Goal: Task Accomplishment & Management: Use online tool/utility

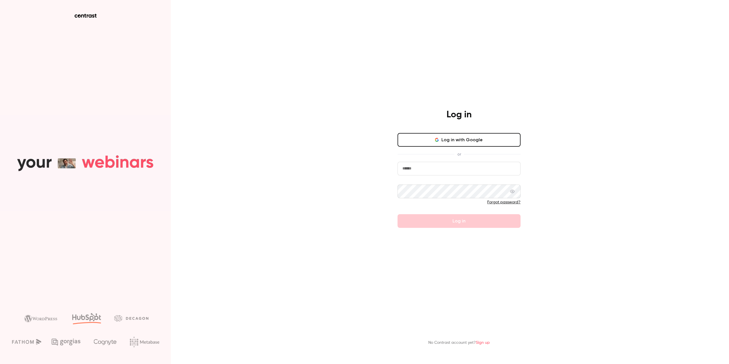
click at [464, 142] on button "Log in with Google" at bounding box center [459, 140] width 123 height 14
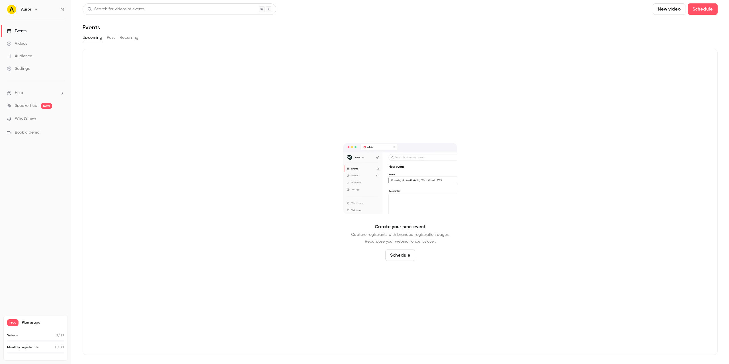
click at [23, 105] on link "SpeakerHub" at bounding box center [26, 106] width 22 height 6
click at [22, 115] on ul "Help SpeakerHub new What's new Book a demo" at bounding box center [35, 113] width 71 height 64
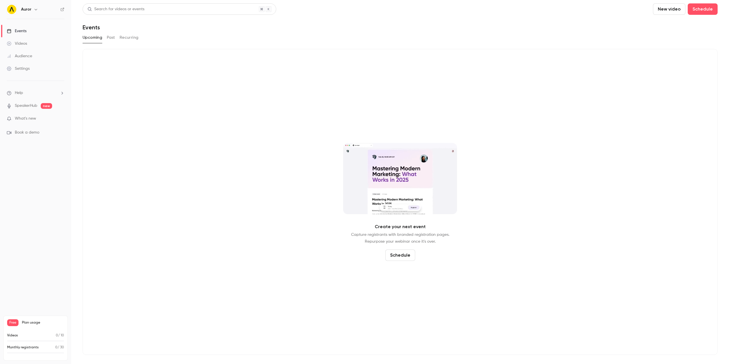
click at [22, 119] on span "What's new" at bounding box center [25, 119] width 21 height 6
click at [515, 56] on div at bounding box center [364, 182] width 729 height 364
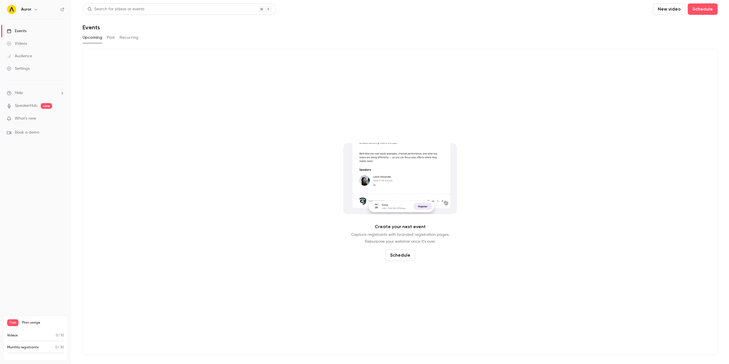
click at [556, 42] on div "Upcoming Past Recurring" at bounding box center [400, 38] width 635 height 11
click at [31, 45] on link "Videos" at bounding box center [35, 43] width 71 height 13
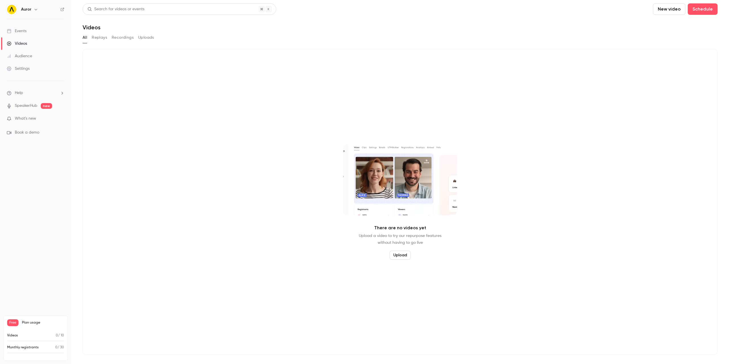
click at [21, 107] on link "SpeakerHub" at bounding box center [26, 106] width 22 height 6
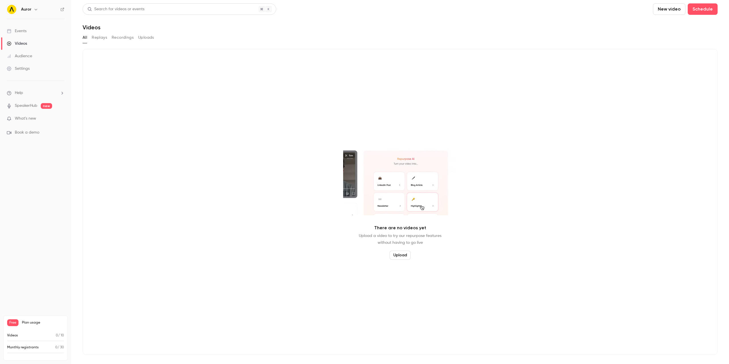
click at [20, 118] on span "What's new" at bounding box center [25, 119] width 21 height 6
drag, startPoint x: 119, startPoint y: 124, endPoint x: 75, endPoint y: 129, distance: 43.9
click at [118, 124] on div at bounding box center [364, 182] width 729 height 364
click at [36, 130] on span "Book a demo" at bounding box center [27, 133] width 24 height 6
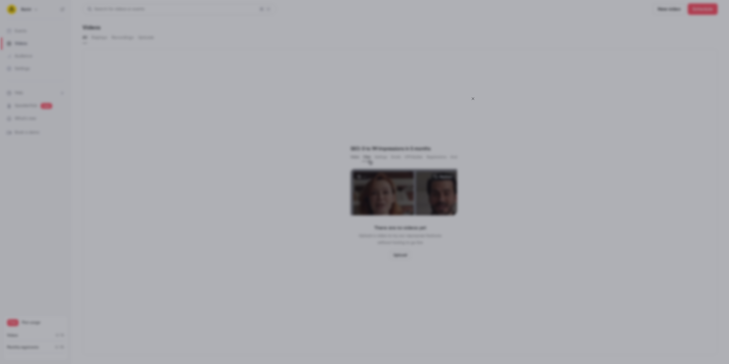
click at [426, 49] on div at bounding box center [364, 182] width 729 height 364
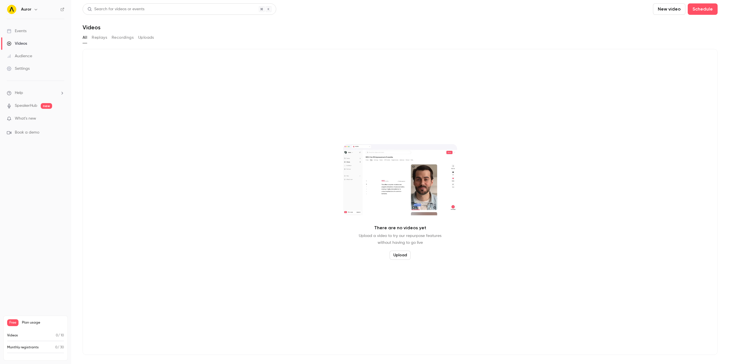
click at [21, 72] on link "Settings" at bounding box center [35, 68] width 71 height 13
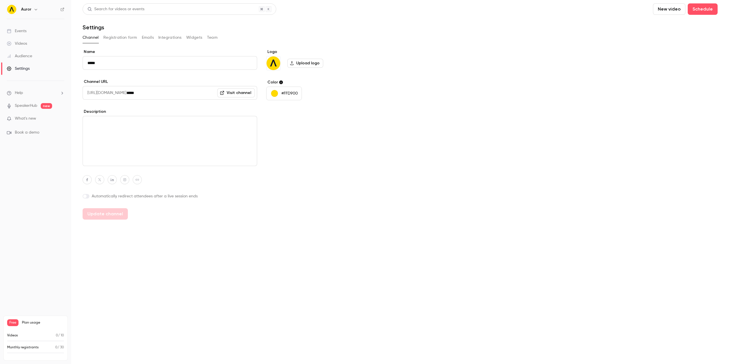
click at [131, 36] on button "Registration form" at bounding box center [120, 37] width 34 height 9
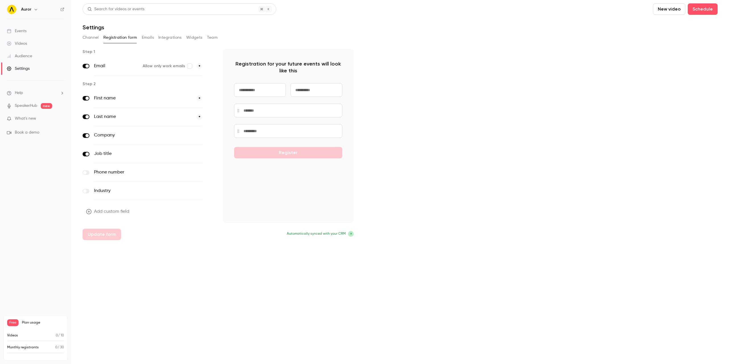
click at [130, 36] on button "Registration form" at bounding box center [120, 37] width 34 height 9
click at [146, 36] on button "Emails" at bounding box center [148, 37] width 12 height 9
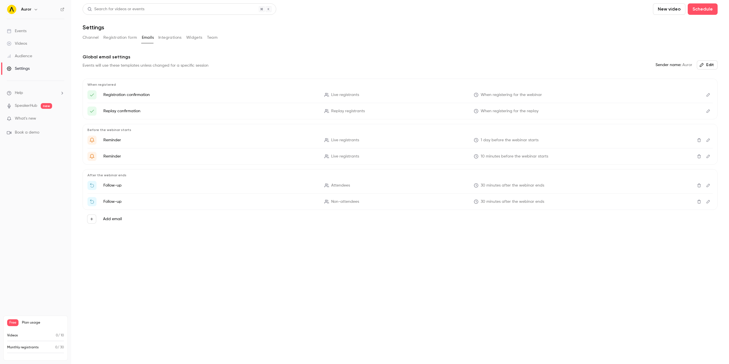
click at [93, 98] on div "Here's your access link to {{ event_name }}!" at bounding box center [91, 94] width 9 height 9
click at [709, 94] on icon "Edit" at bounding box center [708, 95] width 5 height 4
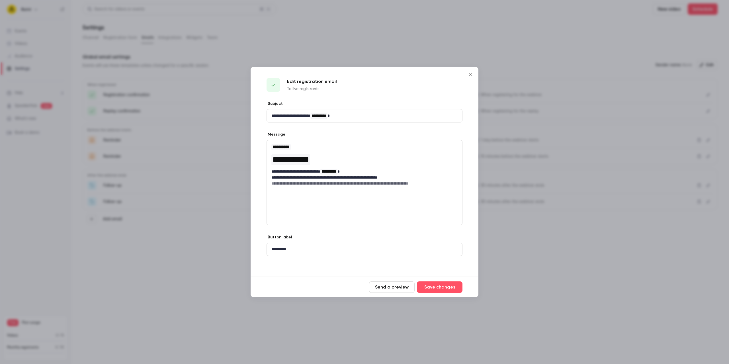
click at [474, 72] on button "Close" at bounding box center [470, 74] width 11 height 11
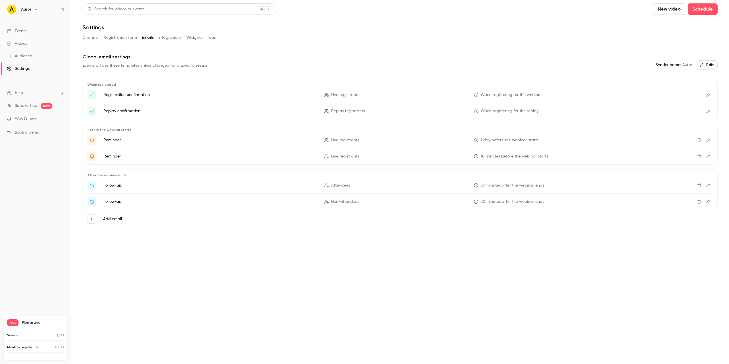
click at [163, 38] on button "Integrations" at bounding box center [169, 37] width 23 height 9
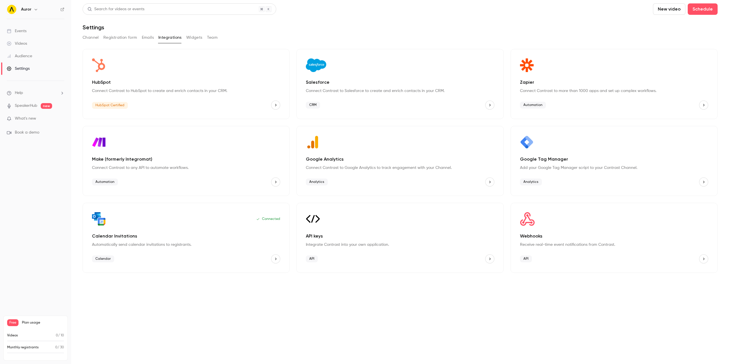
click at [197, 39] on button "Widgets" at bounding box center [194, 37] width 16 height 9
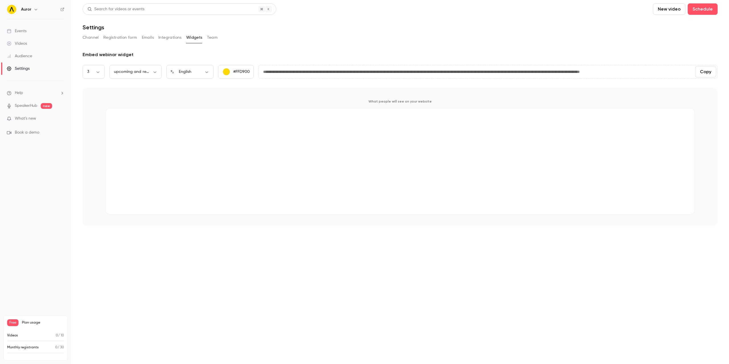
click at [210, 38] on button "Team" at bounding box center [212, 37] width 11 height 9
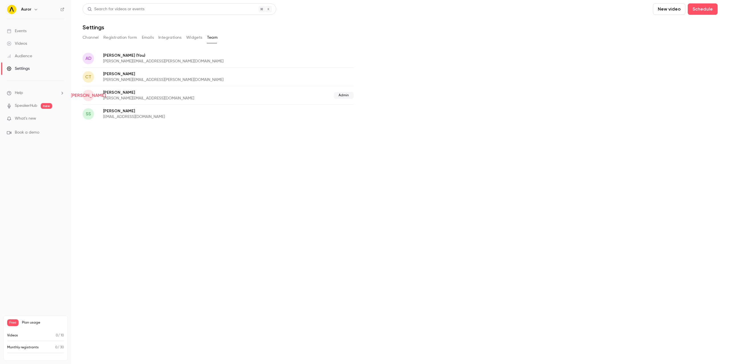
click at [94, 38] on button "Channel" at bounding box center [91, 37] width 16 height 9
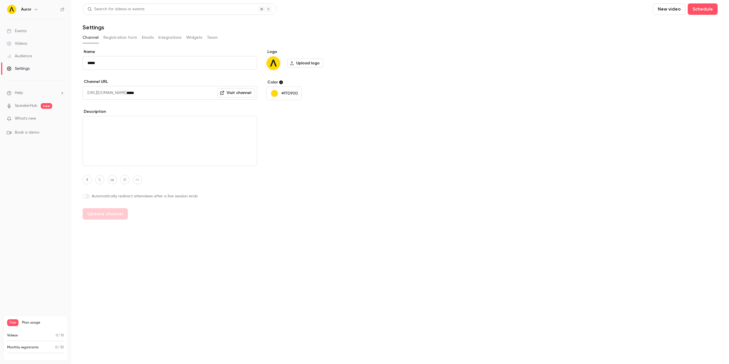
click at [214, 40] on button "Team" at bounding box center [212, 37] width 11 height 9
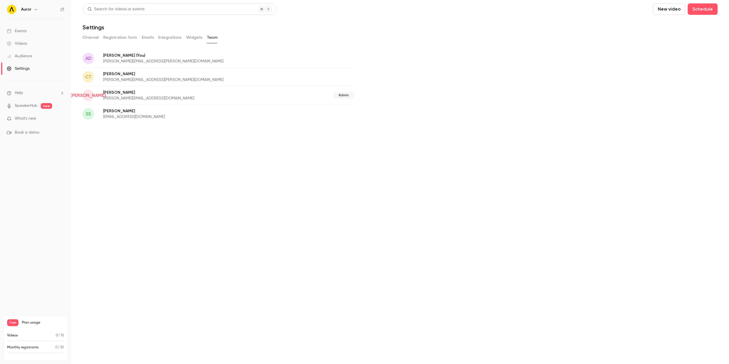
click at [94, 35] on button "Channel" at bounding box center [91, 37] width 16 height 9
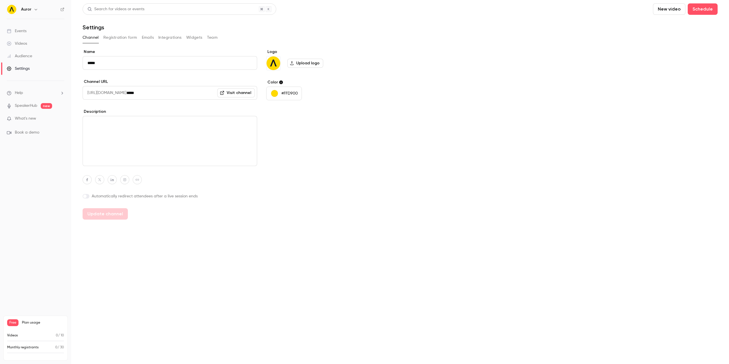
click at [36, 44] on link "Videos" at bounding box center [35, 43] width 71 height 13
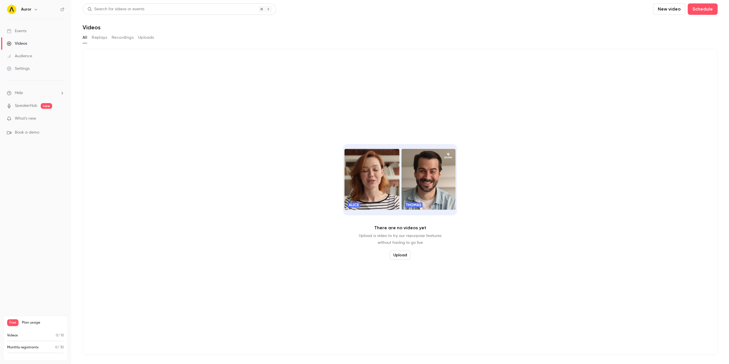
click at [38, 30] on link "Events" at bounding box center [35, 31] width 71 height 13
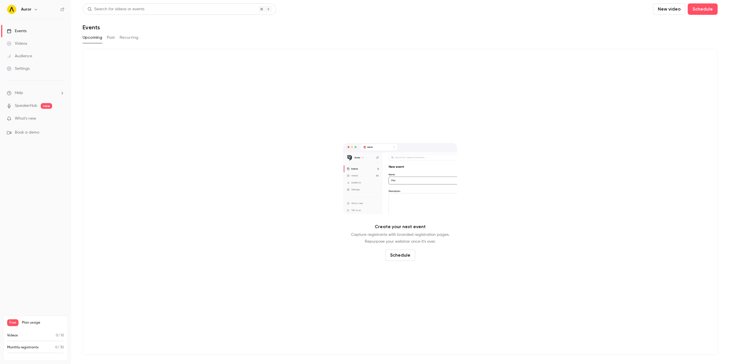
click at [132, 41] on button "Recurring" at bounding box center [129, 37] width 19 height 9
click at [114, 39] on button "Past" at bounding box center [111, 37] width 8 height 9
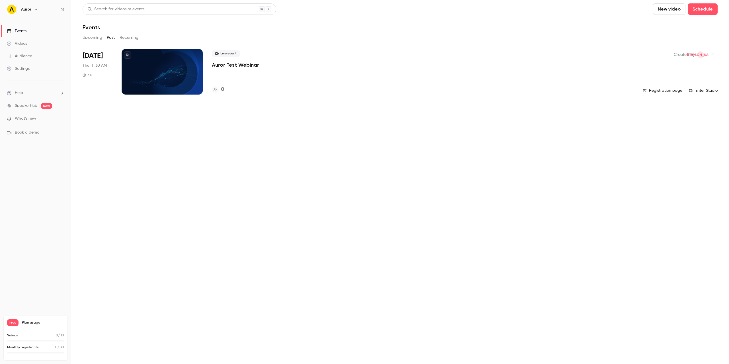
click at [174, 60] on div at bounding box center [162, 72] width 81 height 46
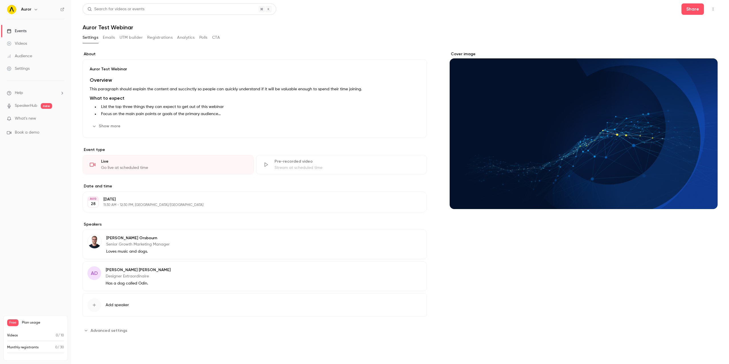
click at [451, 44] on div "Settings Emails UTM builder Registrations Analytics Polls CTA" at bounding box center [400, 38] width 635 height 11
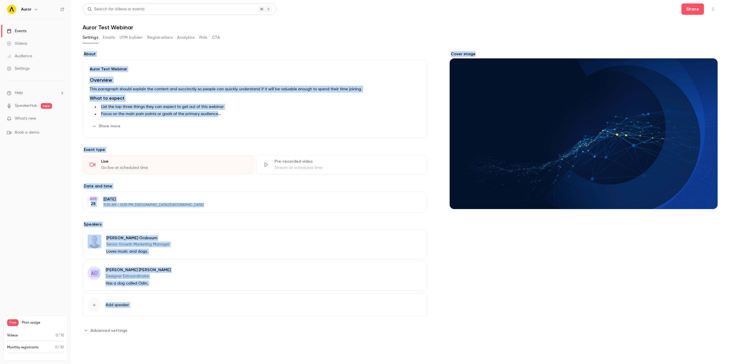
drag, startPoint x: 454, startPoint y: 48, endPoint x: 477, endPoint y: 61, distance: 26.4
click at [477, 61] on section "Settings Emails UTM builder Registrations Analytics Polls CTA About Auror Test …" at bounding box center [400, 191] width 635 height 316
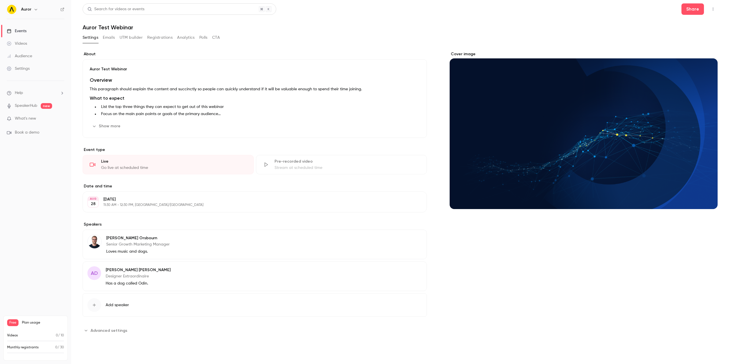
drag, startPoint x: 438, startPoint y: 35, endPoint x: 412, endPoint y: 47, distance: 28.5
click at [438, 35] on div "Settings Emails UTM builder Registrations Analytics Polls CTA" at bounding box center [400, 38] width 635 height 11
click at [99, 126] on button "Show more" at bounding box center [107, 126] width 34 height 9
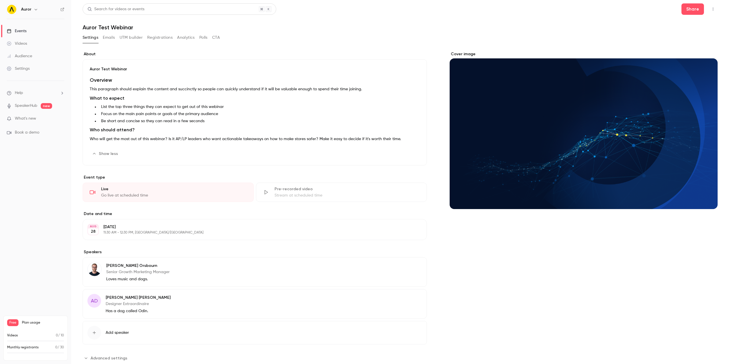
click at [100, 149] on button "Show less" at bounding box center [106, 153] width 32 height 9
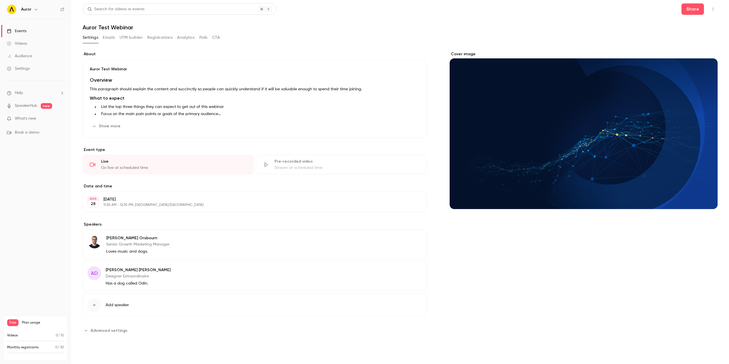
click at [114, 40] on button "Emails" at bounding box center [109, 37] width 12 height 9
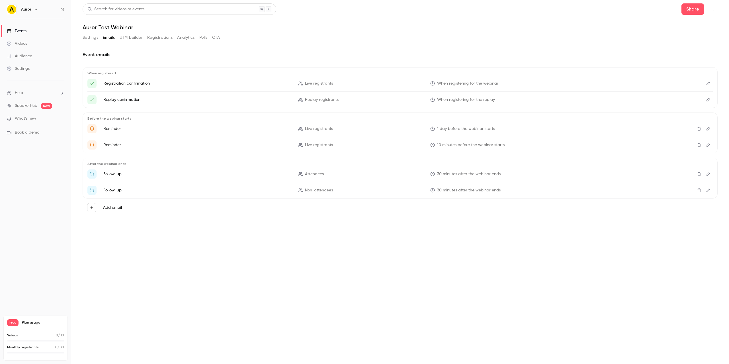
click at [131, 83] on p "Registration confirmation" at bounding box center [197, 84] width 188 height 6
click at [709, 81] on icon "Edit" at bounding box center [708, 83] width 5 height 4
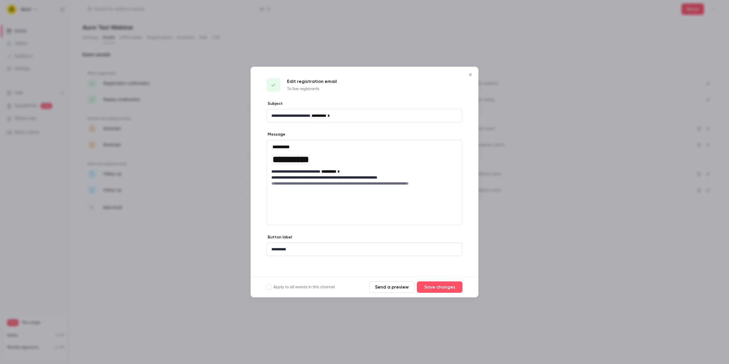
click at [472, 75] on icon "Close" at bounding box center [470, 74] width 7 height 5
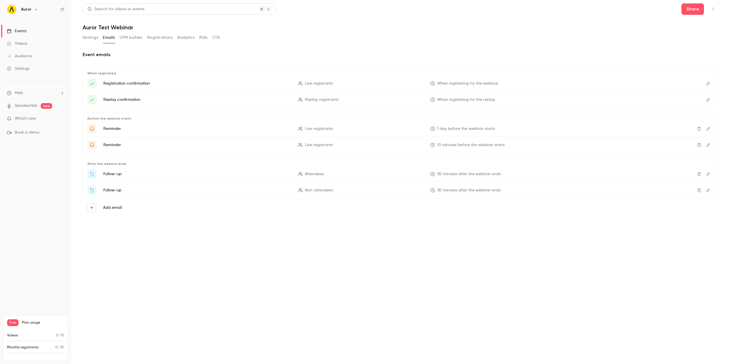
drag, startPoint x: 216, startPoint y: 36, endPoint x: 213, endPoint y: 38, distance: 4.0
click at [216, 36] on button "CTA" at bounding box center [216, 37] width 8 height 9
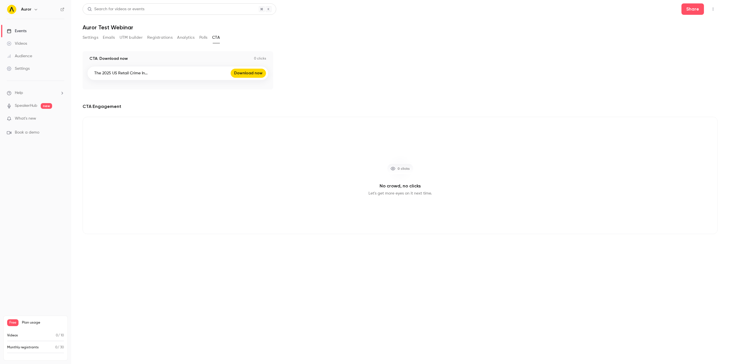
click at [204, 39] on button "Polls" at bounding box center [203, 37] width 8 height 9
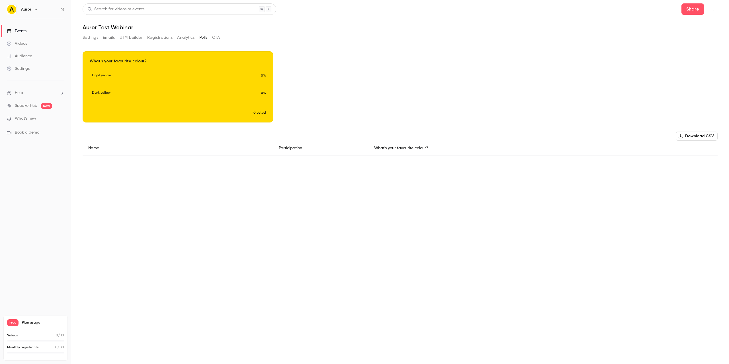
click at [288, 148] on div "Participation" at bounding box center [320, 148] width 95 height 15
click at [416, 147] on div "What's your favourite colour?" at bounding box center [543, 148] width 349 height 15
drag, startPoint x: 416, startPoint y: 147, endPoint x: 343, endPoint y: 121, distance: 77.5
click at [416, 147] on div "What's your favourite colour?" at bounding box center [543, 148] width 349 height 15
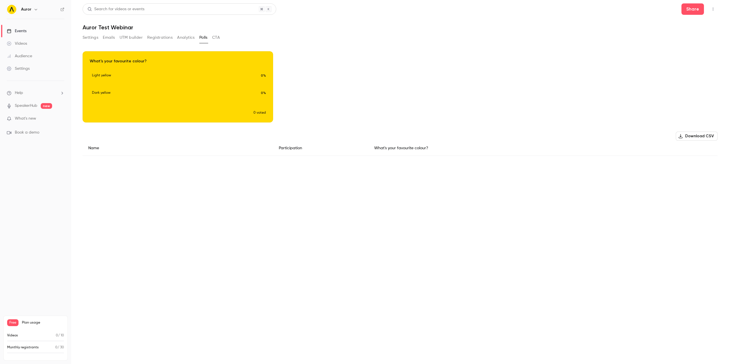
click at [190, 31] on div "Search for videos or events Share Auror Test Webinar Settings Emails UTM builde…" at bounding box center [400, 83] width 635 height 161
click at [188, 34] on button "Analytics" at bounding box center [186, 37] width 18 height 9
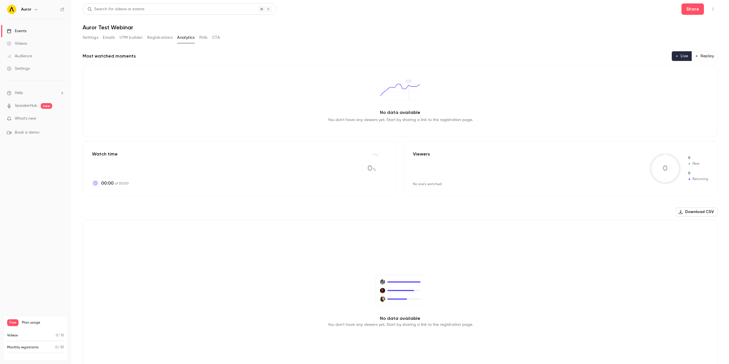
click at [152, 39] on button "Registrations" at bounding box center [159, 37] width 25 height 9
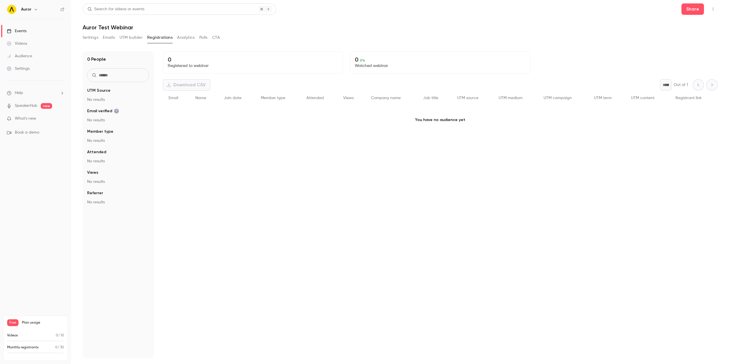
click at [135, 36] on button "UTM builder" at bounding box center [131, 37] width 23 height 9
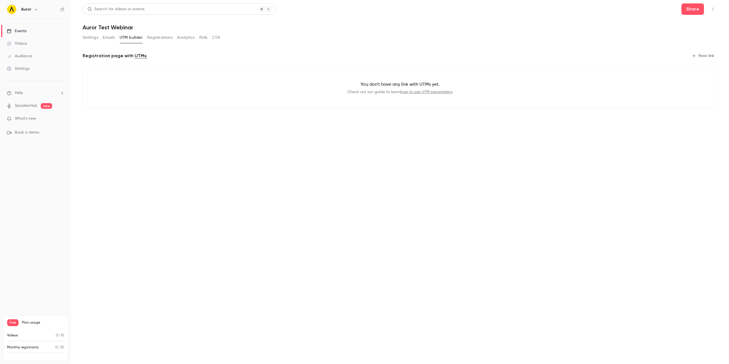
click at [111, 36] on button "Emails" at bounding box center [109, 37] width 12 height 9
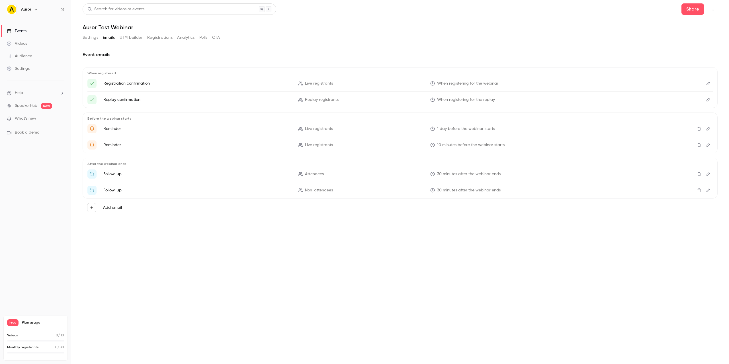
click at [87, 191] on div "Watch the replay of {{ event_name }}" at bounding box center [91, 190] width 9 height 9
click at [479, 186] on li "Follow-up Non-attendees 30 minutes after the webinar ends" at bounding box center [399, 190] width 625 height 9
click at [95, 40] on button "Settings" at bounding box center [91, 37] width 16 height 9
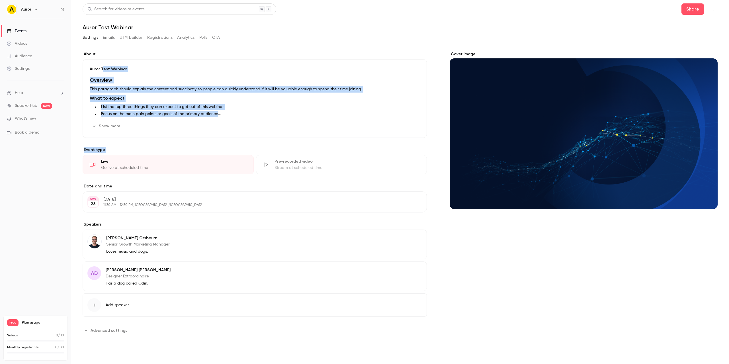
drag, startPoint x: 102, startPoint y: 72, endPoint x: 226, endPoint y: 148, distance: 146.0
click at [231, 154] on div "About Auror Test Webinar Overview This paragraph should explain the content and…" at bounding box center [255, 193] width 344 height 284
click at [182, 102] on div "Overview This paragraph should explain the content and succinctly so people can…" at bounding box center [255, 97] width 330 height 40
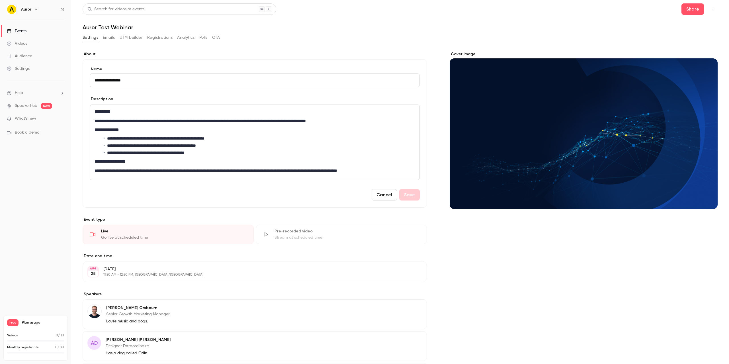
click at [291, 65] on div "**********" at bounding box center [255, 133] width 344 height 148
click at [384, 195] on button "Cancel" at bounding box center [384, 194] width 25 height 11
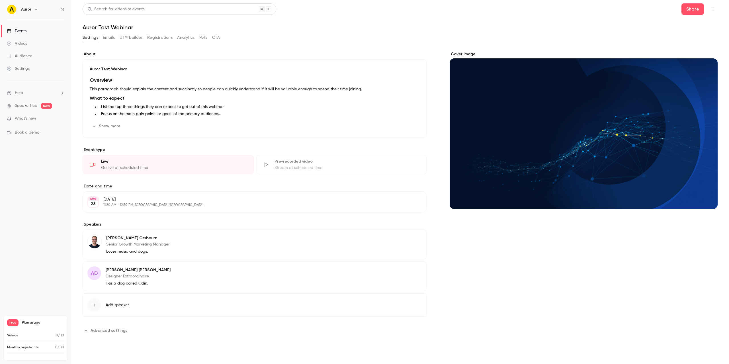
drag, startPoint x: 32, startPoint y: 33, endPoint x: 34, endPoint y: 12, distance: 21.1
click at [32, 33] on link "Events" at bounding box center [35, 31] width 71 height 13
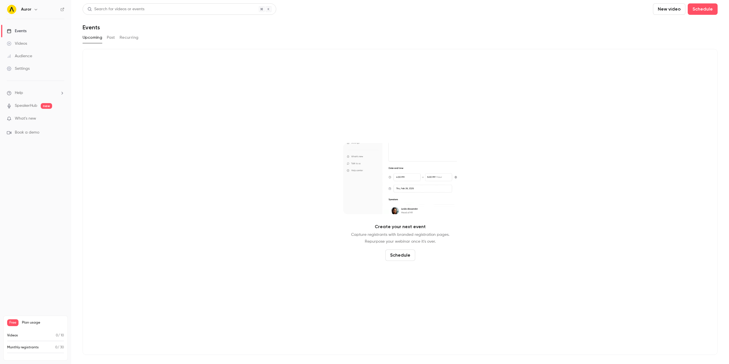
click at [30, 52] on link "Audience" at bounding box center [35, 56] width 71 height 13
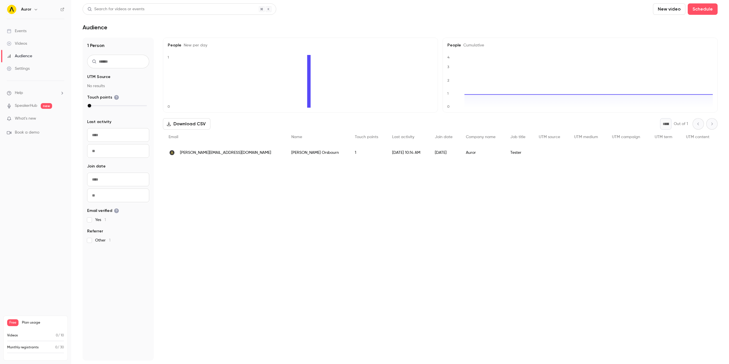
click at [37, 46] on link "Videos" at bounding box center [35, 43] width 71 height 13
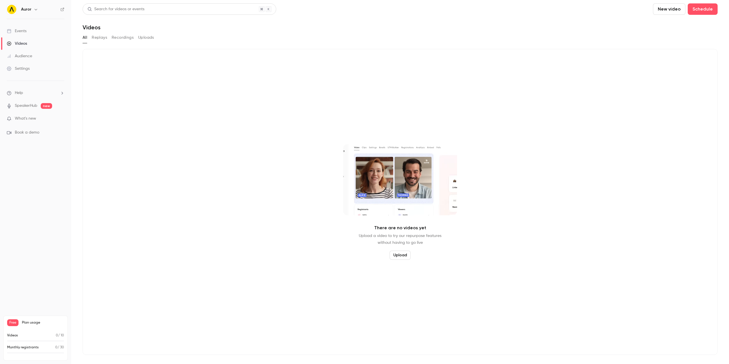
click at [101, 39] on button "Replays" at bounding box center [99, 37] width 15 height 9
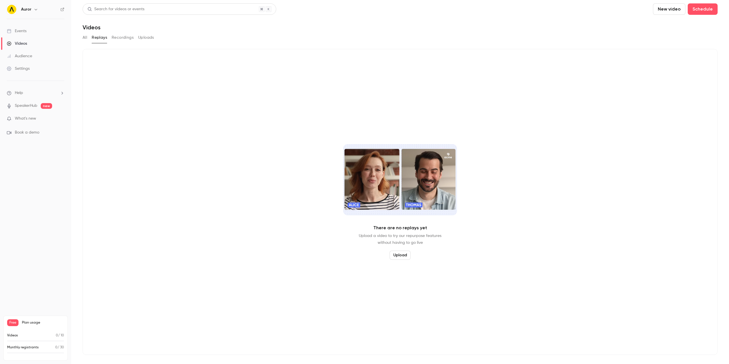
drag, startPoint x: 118, startPoint y: 39, endPoint x: 137, endPoint y: 39, distance: 19.4
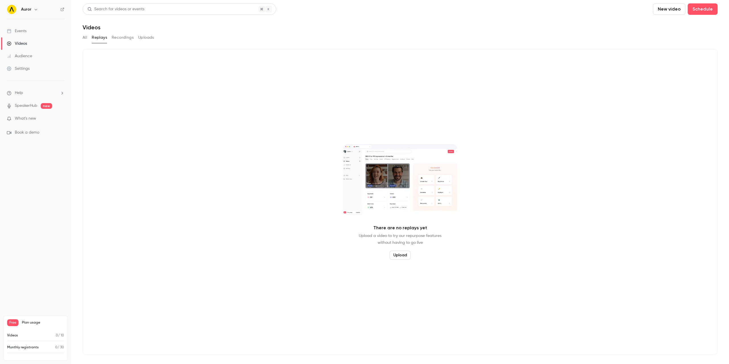
click at [118, 39] on button "Recordings" at bounding box center [123, 37] width 22 height 9
click at [39, 30] on link "Events" at bounding box center [35, 31] width 71 height 13
click at [107, 45] on div "Search for videos or events New video Schedule Events Upcoming Past Recurring C…" at bounding box center [400, 178] width 635 height 351
click at [114, 40] on button "Past" at bounding box center [111, 37] width 8 height 9
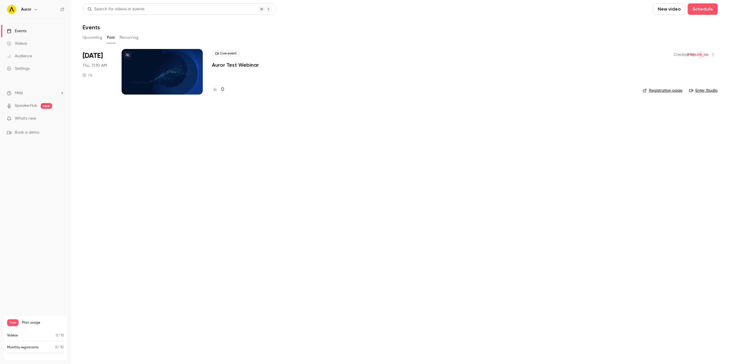
click at [186, 93] on div at bounding box center [162, 72] width 81 height 46
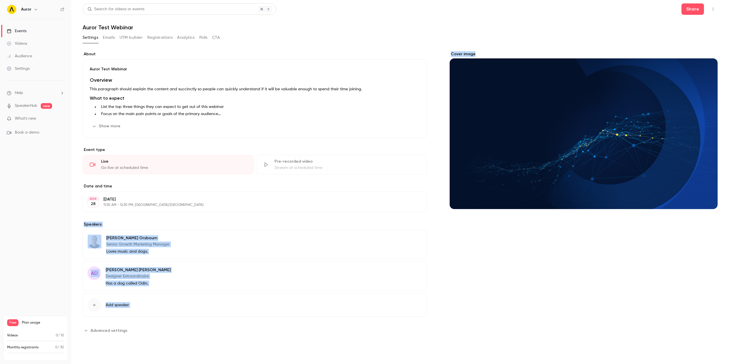
drag, startPoint x: 84, startPoint y: 221, endPoint x: 482, endPoint y: 332, distance: 413.0
click at [480, 332] on div "About Auror Test Webinar Overview This paragraph should explain the content and…" at bounding box center [400, 193] width 635 height 284
drag, startPoint x: 478, startPoint y: 322, endPoint x: 372, endPoint y: 326, distance: 106.3
click at [478, 322] on div "Cover image" at bounding box center [584, 193] width 268 height 284
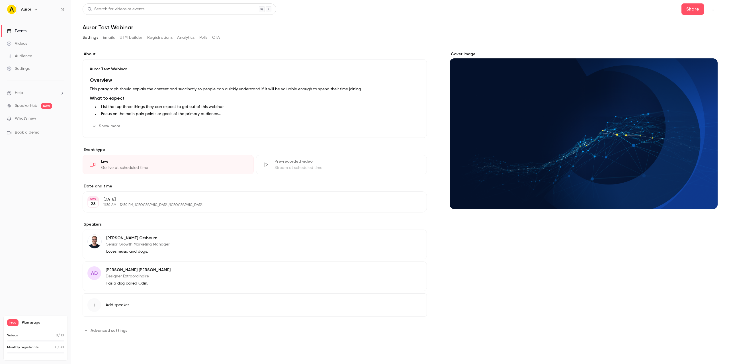
click at [115, 327] on button "Advanced settings" at bounding box center [107, 330] width 48 height 9
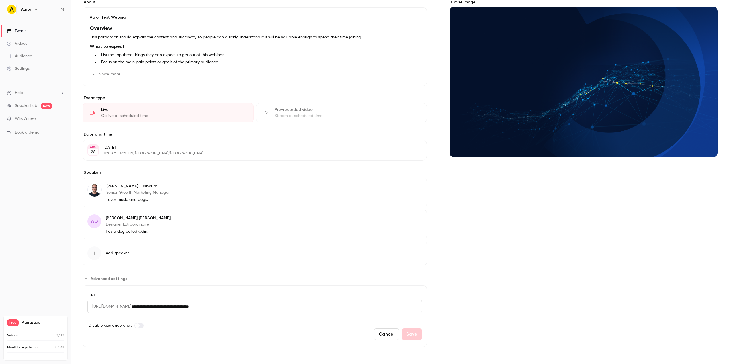
click at [197, 303] on input "**********" at bounding box center [276, 307] width 291 height 14
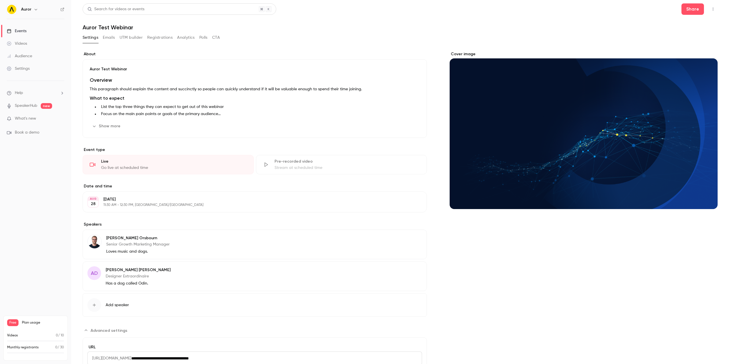
click at [18, 44] on div "Videos" at bounding box center [17, 44] width 20 height 6
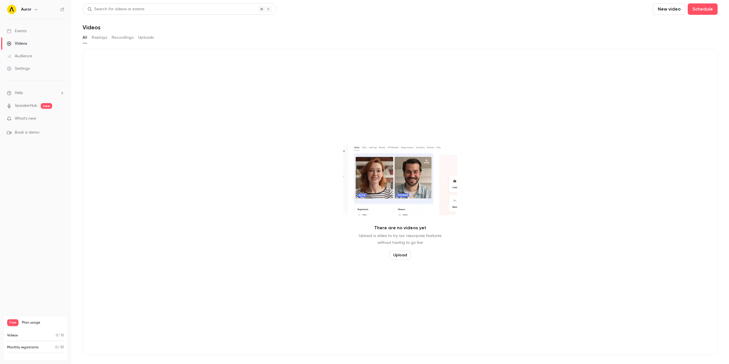
click at [103, 37] on button "Replays" at bounding box center [99, 37] width 15 height 9
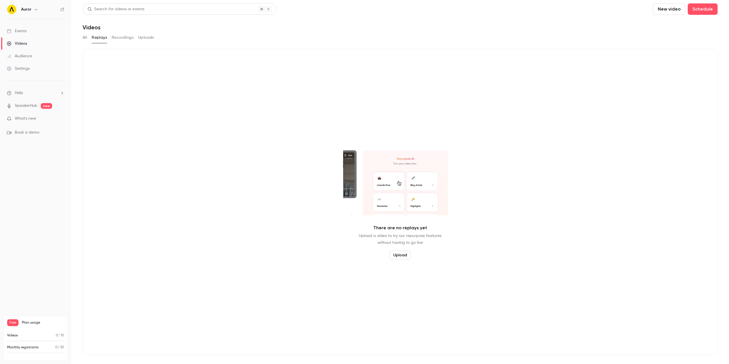
click at [15, 81] on ul "Help SpeakerHub new What's new Book a demo" at bounding box center [35, 113] width 71 height 64
click at [22, 70] on div "Settings" at bounding box center [18, 69] width 23 height 6
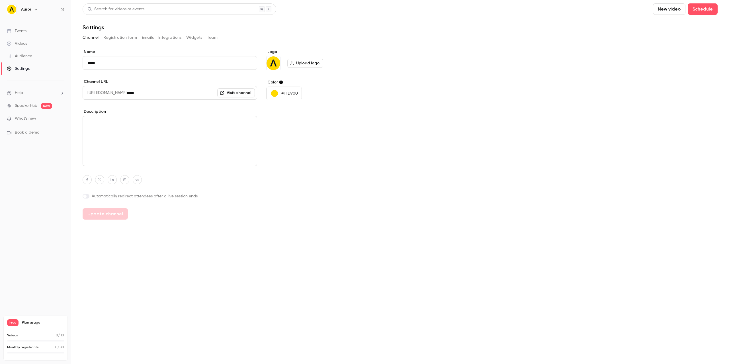
drag, startPoint x: 124, startPoint y: 35, endPoint x: 130, endPoint y: 35, distance: 5.4
click at [125, 35] on button "Registration form" at bounding box center [120, 37] width 34 height 9
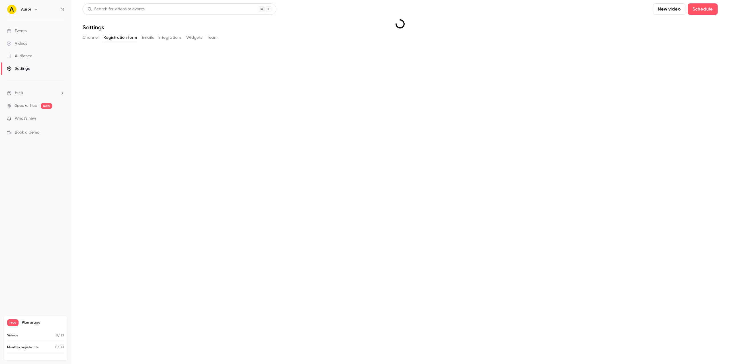
click at [165, 38] on button "Integrations" at bounding box center [169, 37] width 23 height 9
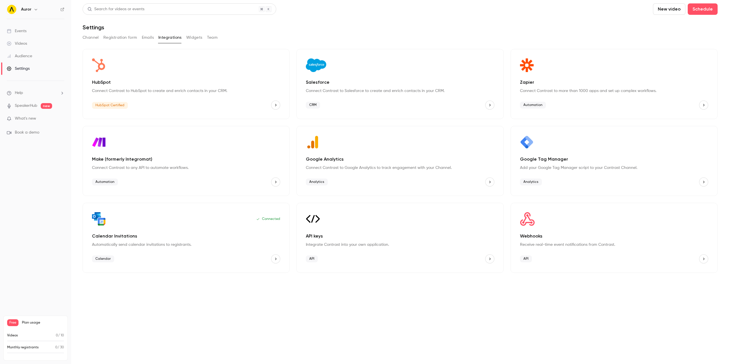
click at [216, 38] on button "Team" at bounding box center [212, 37] width 11 height 9
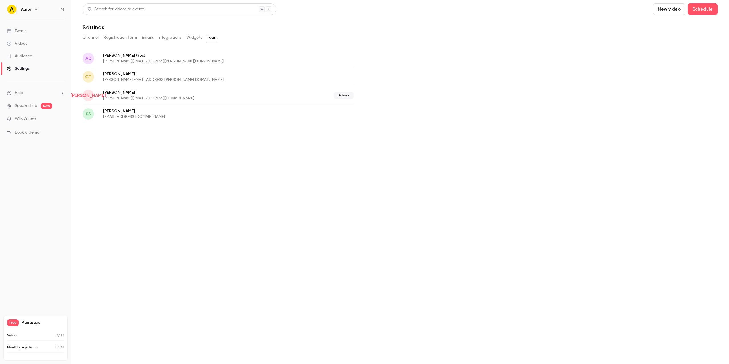
click at [92, 40] on button "Channel" at bounding box center [91, 37] width 16 height 9
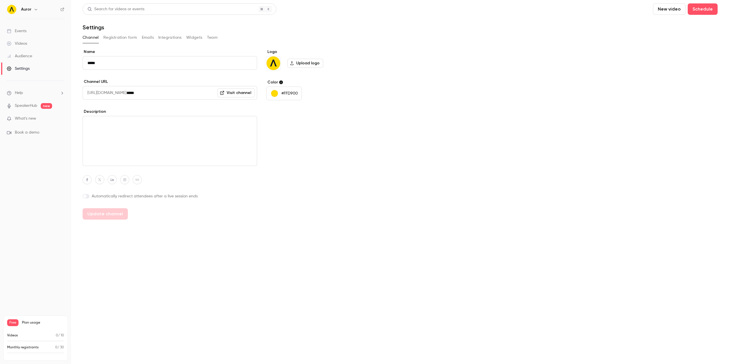
click at [513, 68] on div "Name ***** Channel URL https://watch.getcontrast.io/ ***** Visit channel Descri…" at bounding box center [400, 134] width 635 height 171
drag, startPoint x: 355, startPoint y: 278, endPoint x: 357, endPoint y: 353, distance: 75.2
click at [355, 279] on main "Search for videos or events New video Schedule Settings Channel Registration fo…" at bounding box center [400, 182] width 658 height 364
click at [674, 9] on button "New video" at bounding box center [669, 8] width 32 height 11
click at [674, 28] on li "Record" at bounding box center [686, 24] width 62 height 15
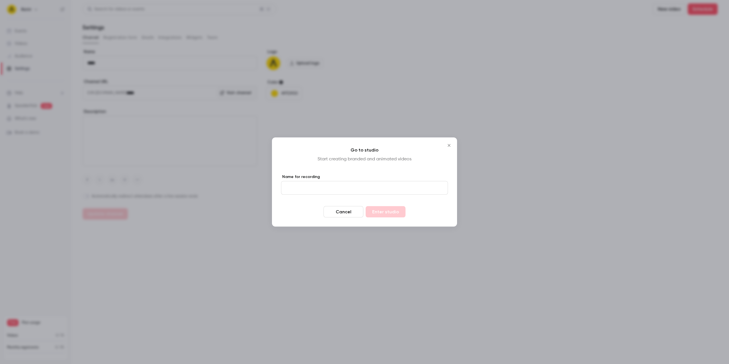
click at [365, 189] on input "Name for recording" at bounding box center [364, 188] width 167 height 14
click at [342, 157] on p "Start creating branded and animated videos" at bounding box center [364, 159] width 167 height 7
click at [345, 188] on input "Name for recording" at bounding box center [364, 188] width 167 height 14
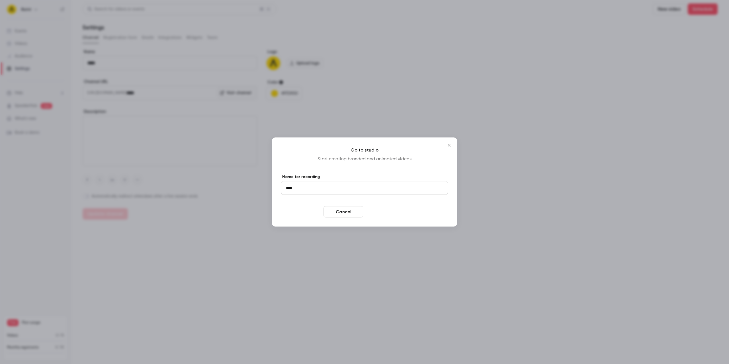
type input "****"
click at [373, 208] on button "Enter studio" at bounding box center [386, 211] width 40 height 11
